Goal: Task Accomplishment & Management: Manage account settings

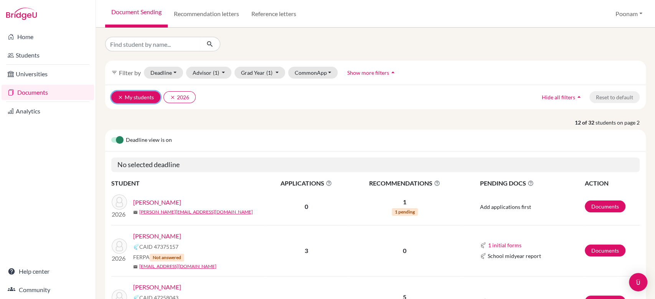
click at [118, 97] on icon "clear" at bounding box center [120, 97] width 5 height 5
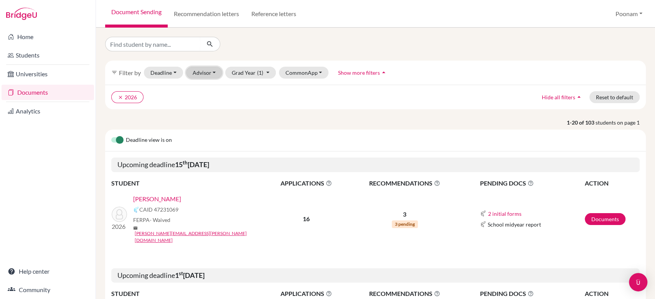
click at [207, 77] on button "Advisor" at bounding box center [204, 73] width 36 height 12
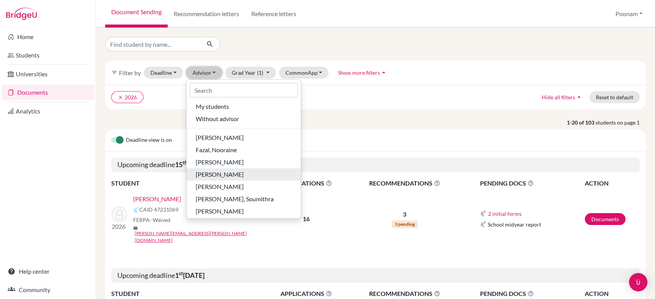
scroll to position [2, 0]
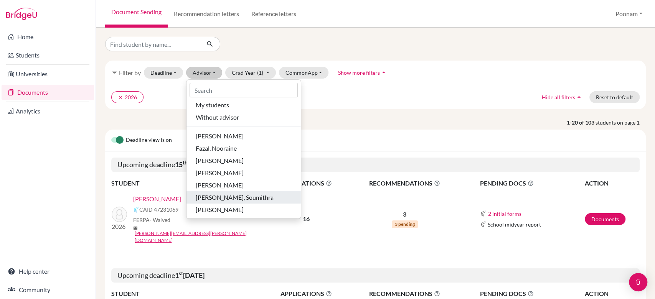
click at [216, 199] on span "[PERSON_NAME], Soumithra" at bounding box center [235, 197] width 78 height 9
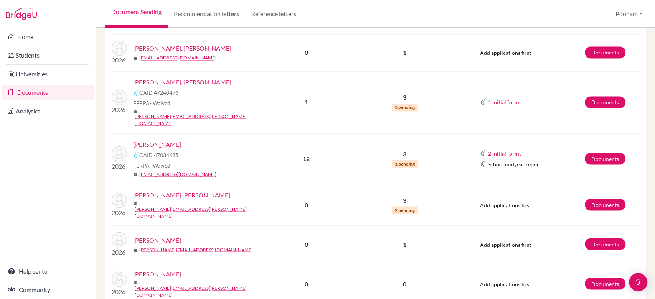
scroll to position [876, 0]
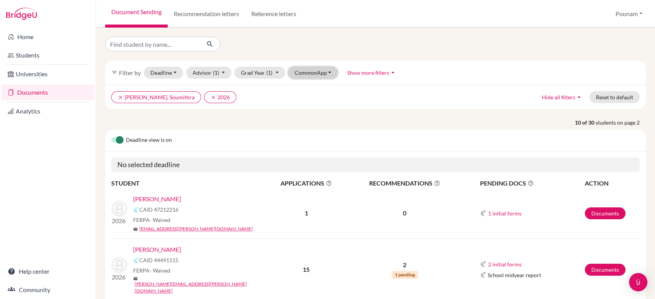
click at [316, 75] on button "CommonApp" at bounding box center [313, 73] width 50 height 12
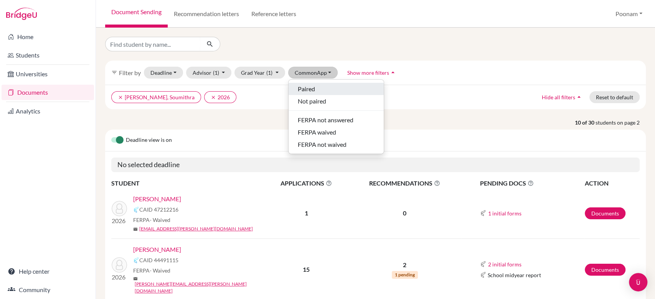
click at [309, 92] on span "Paired" at bounding box center [306, 88] width 17 height 9
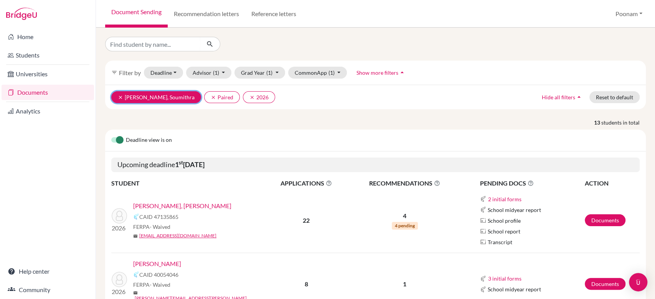
click at [119, 97] on icon "clear" at bounding box center [120, 97] width 5 height 5
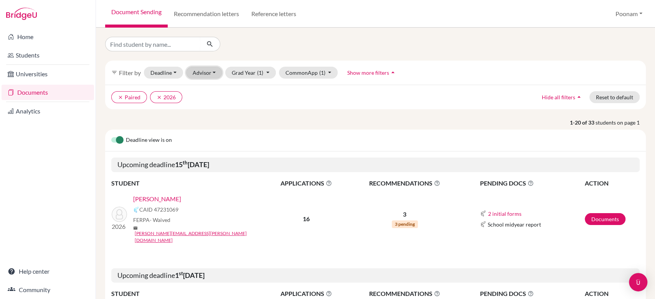
click at [203, 75] on button "Advisor" at bounding box center [204, 73] width 36 height 12
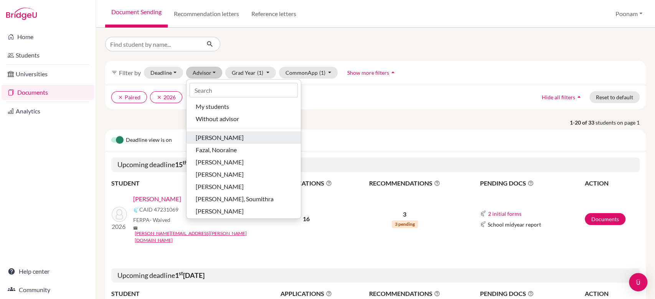
click at [212, 140] on span "[PERSON_NAME]" at bounding box center [220, 137] width 48 height 9
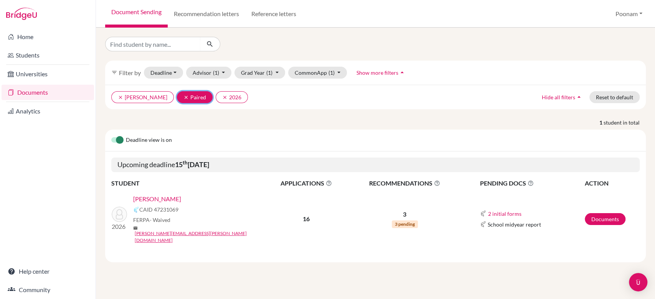
click at [183, 98] on icon "clear" at bounding box center [185, 97] width 5 height 5
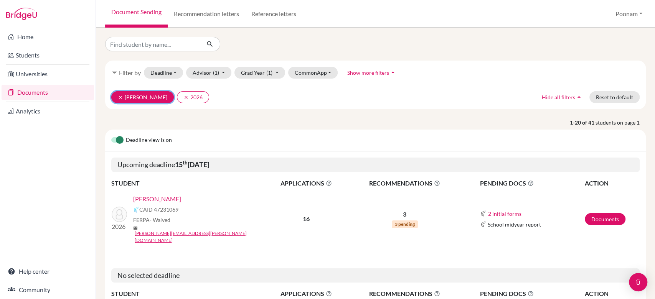
click at [120, 95] on icon "clear" at bounding box center [120, 97] width 5 height 5
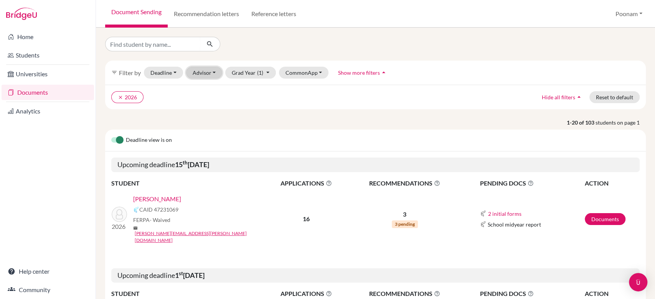
click at [205, 74] on button "Advisor" at bounding box center [204, 73] width 36 height 12
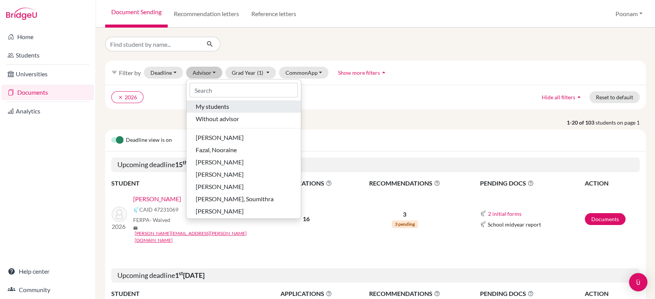
click at [252, 103] on div "My students" at bounding box center [244, 106] width 96 height 9
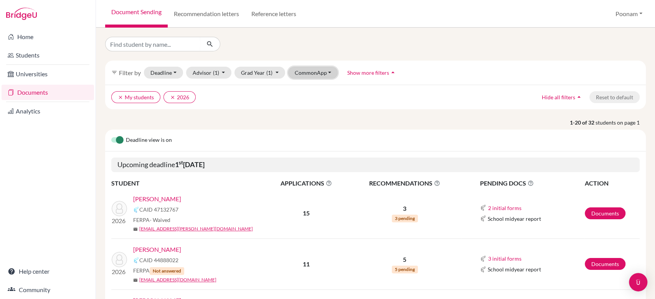
click at [298, 73] on button "CommonApp" at bounding box center [313, 73] width 50 height 12
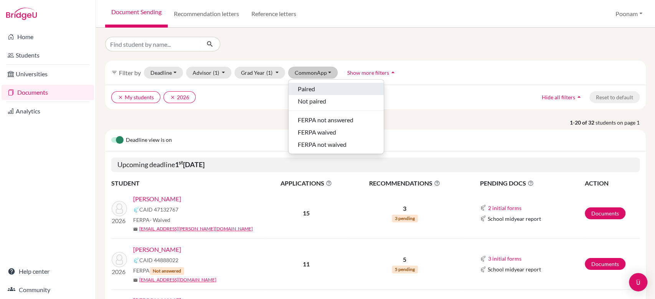
click at [299, 92] on span "Paired" at bounding box center [306, 88] width 17 height 9
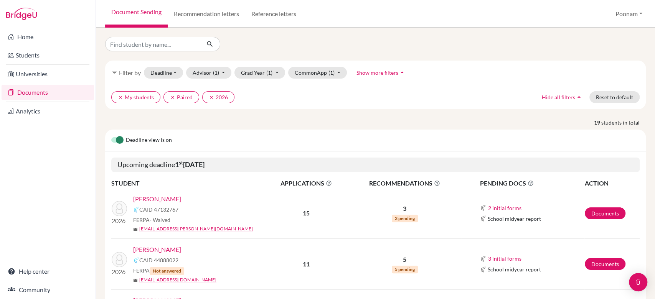
click at [462, 155] on div "Upcoming deadline [DATE]" at bounding box center [375, 165] width 541 height 27
click at [464, 165] on h5 "Upcoming deadline [DATE]" at bounding box center [375, 165] width 529 height 15
click at [464, 149] on div "Deadline view is on" at bounding box center [375, 141] width 541 height 22
click at [170, 97] on icon "clear" at bounding box center [172, 97] width 5 height 5
click at [248, 123] on p "1-20 of 32 students on page 1" at bounding box center [375, 123] width 552 height 8
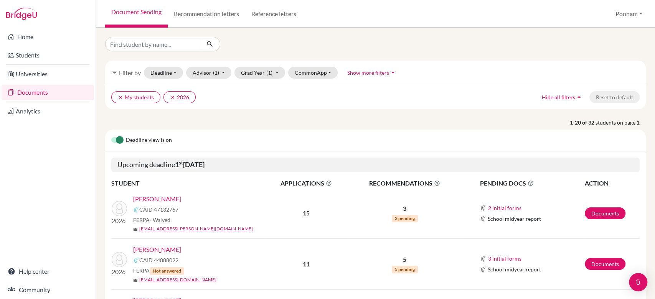
click at [372, 24] on div "Document Sending Recommendation letters Reference letters [GEOGRAPHIC_DATA] Pro…" at bounding box center [375, 14] width 559 height 28
click at [30, 96] on link "Documents" at bounding box center [48, 92] width 93 height 15
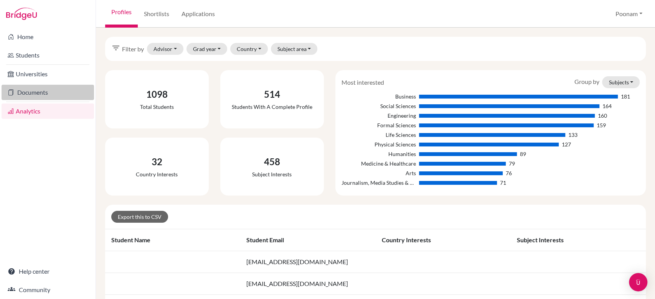
click at [26, 91] on link "Documents" at bounding box center [48, 92] width 93 height 15
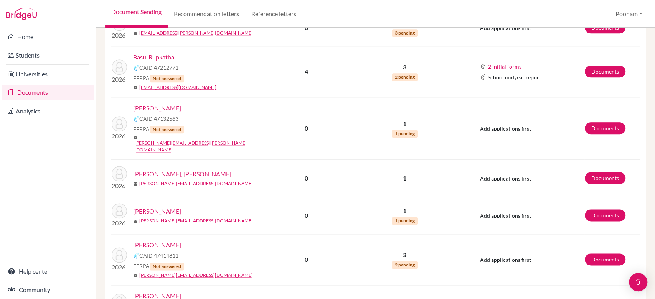
scroll to position [569, 0]
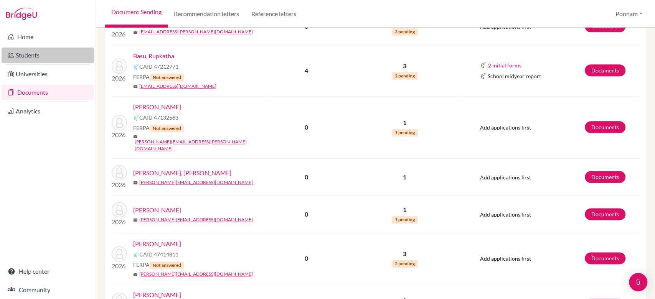
click at [30, 48] on link "Students" at bounding box center [48, 55] width 93 height 15
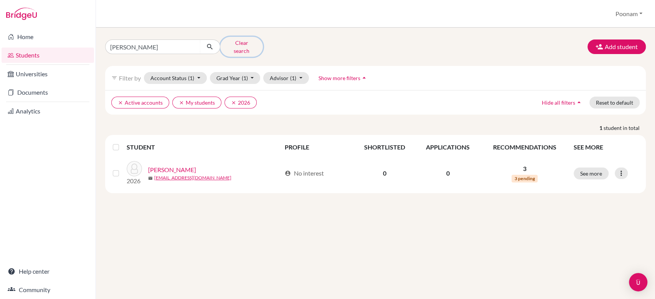
click at [229, 49] on button "Clear search" at bounding box center [241, 47] width 43 height 20
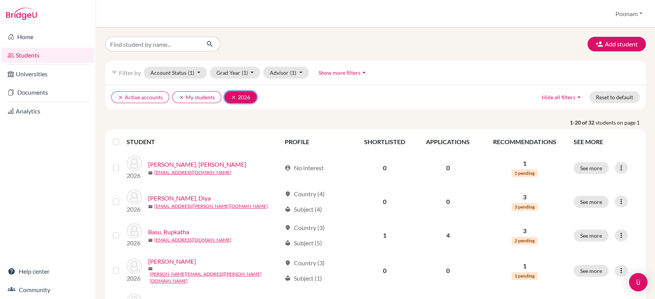
click at [231, 97] on icon "clear" at bounding box center [233, 97] width 5 height 5
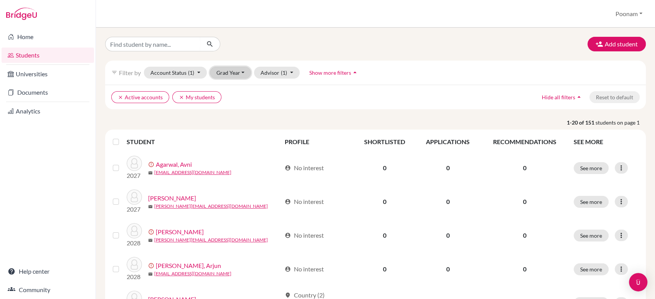
click at [235, 70] on button "Grad Year" at bounding box center [230, 73] width 41 height 12
click at [268, 41] on div at bounding box center [191, 44] width 184 height 15
click at [276, 97] on ul "clear Active accounts clear My students" at bounding box center [309, 97] width 397 height 12
